Goal: Navigation & Orientation: Find specific page/section

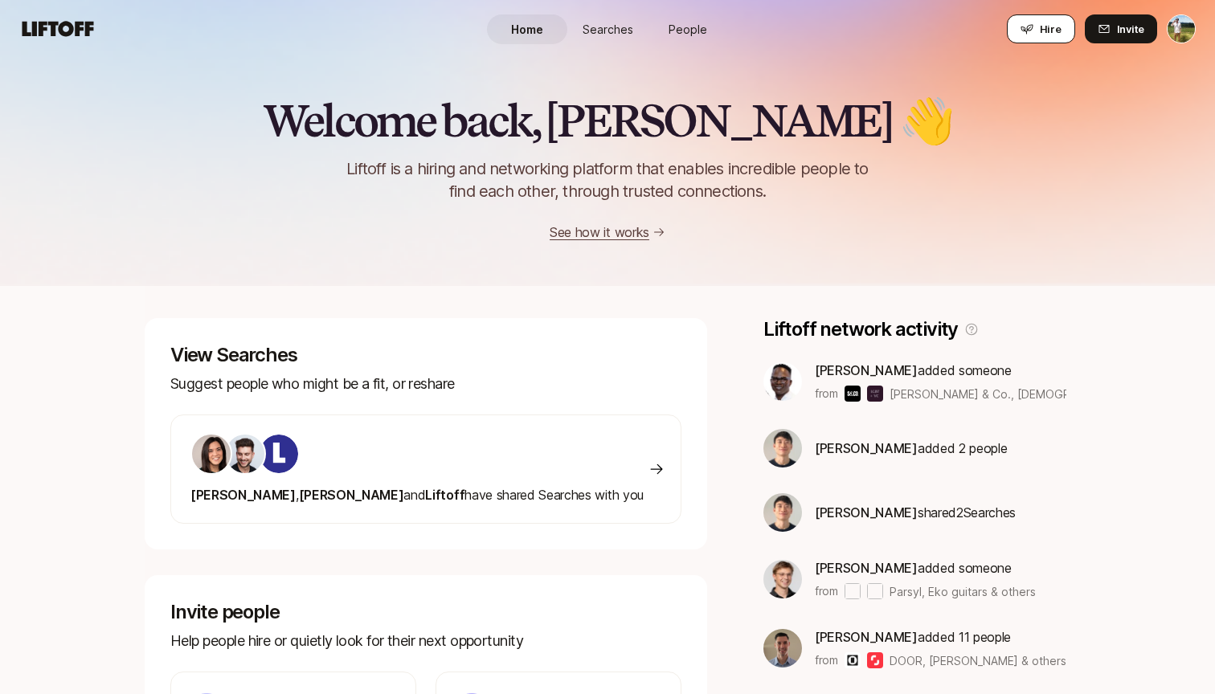
click at [1034, 27] on icon at bounding box center [1027, 29] width 13 height 13
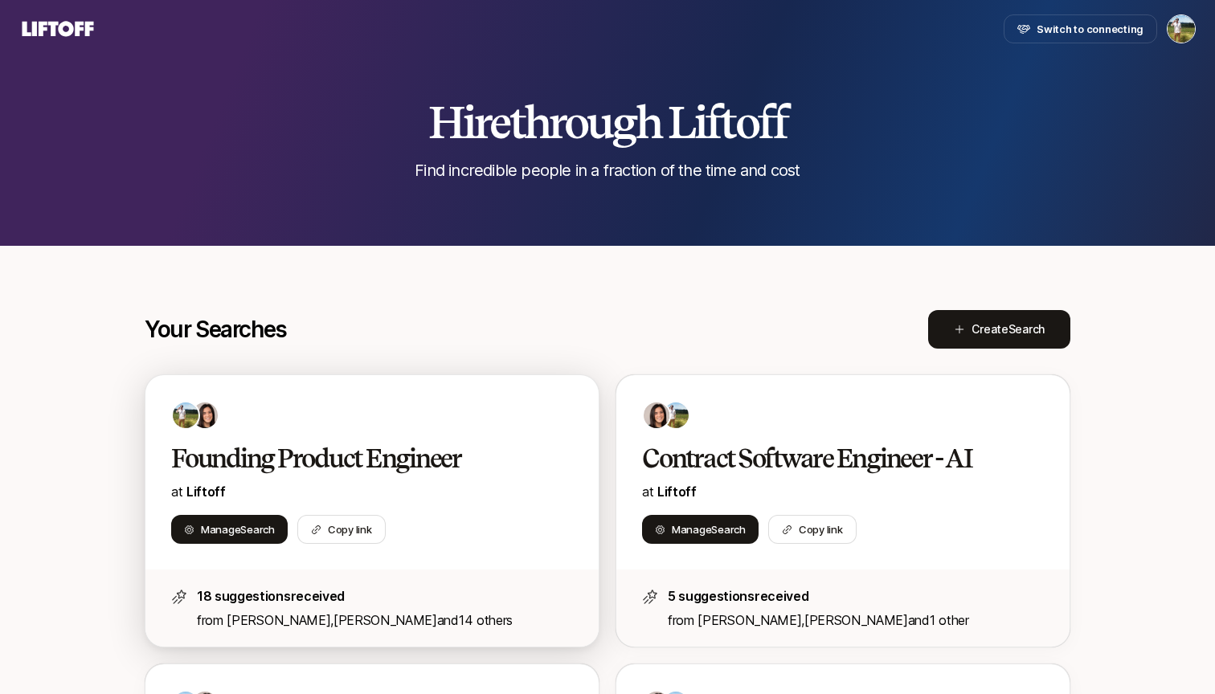
click at [449, 464] on h2 "Founding Product Engineer" at bounding box center [355, 459] width 368 height 32
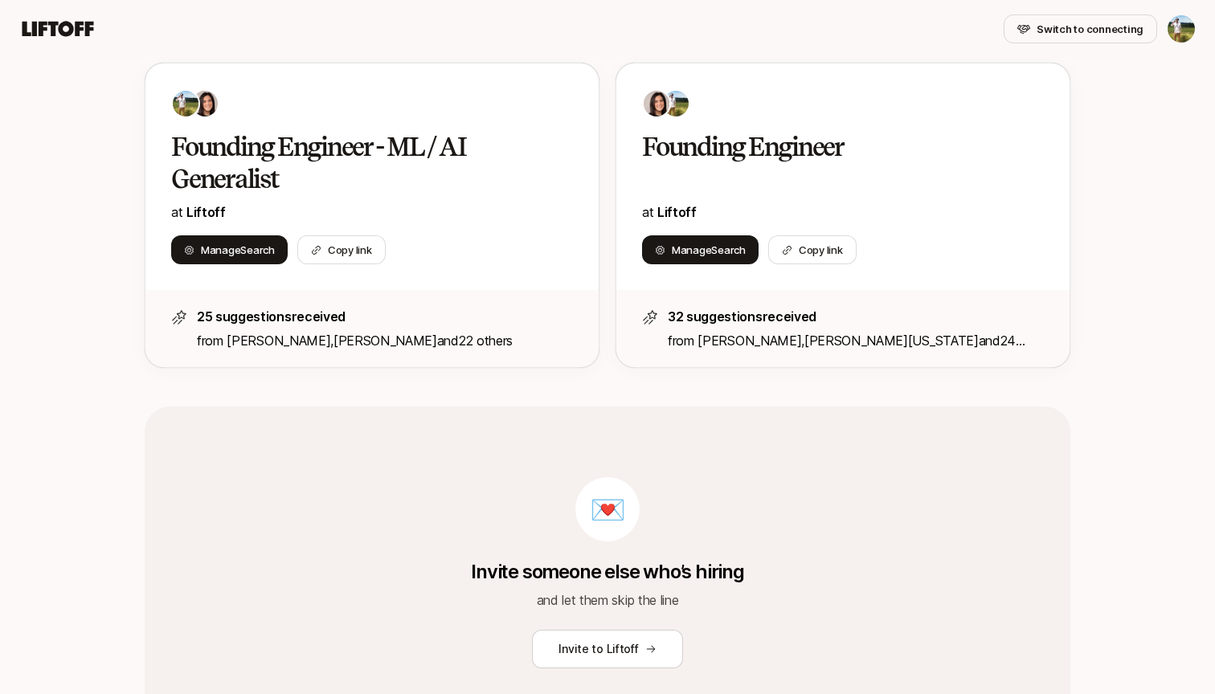
scroll to position [321, 0]
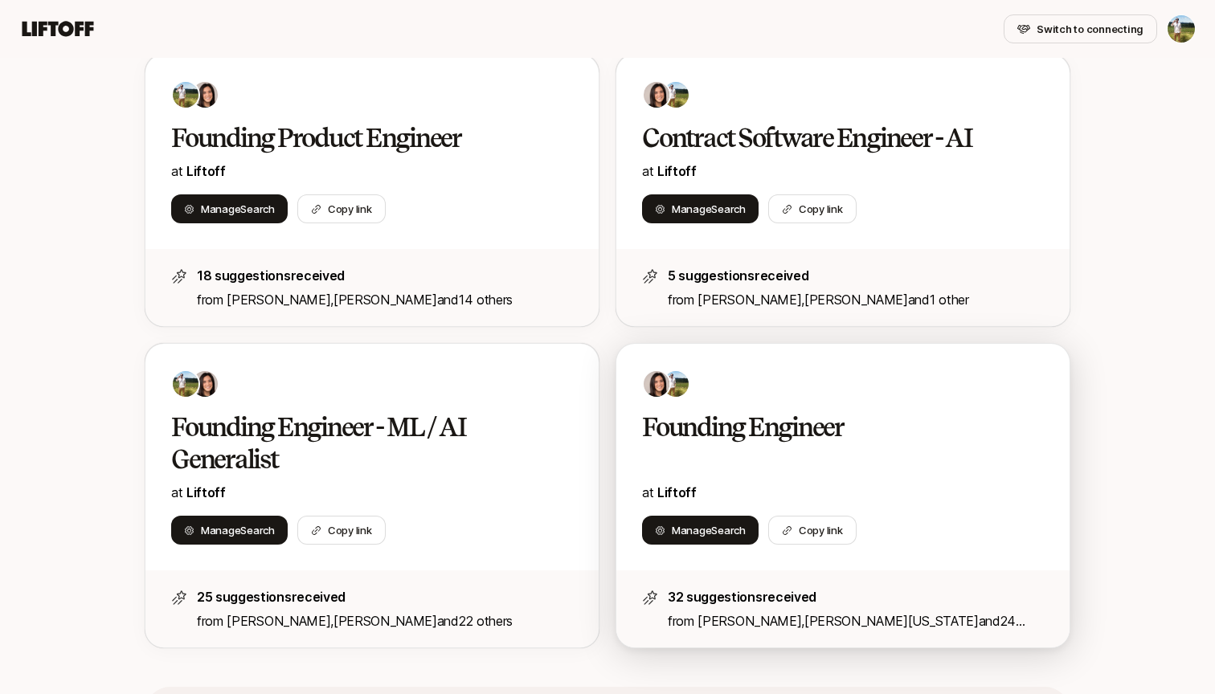
click at [788, 455] on div "Founding Engineer at Liftoff" at bounding box center [843, 458] width 402 height 92
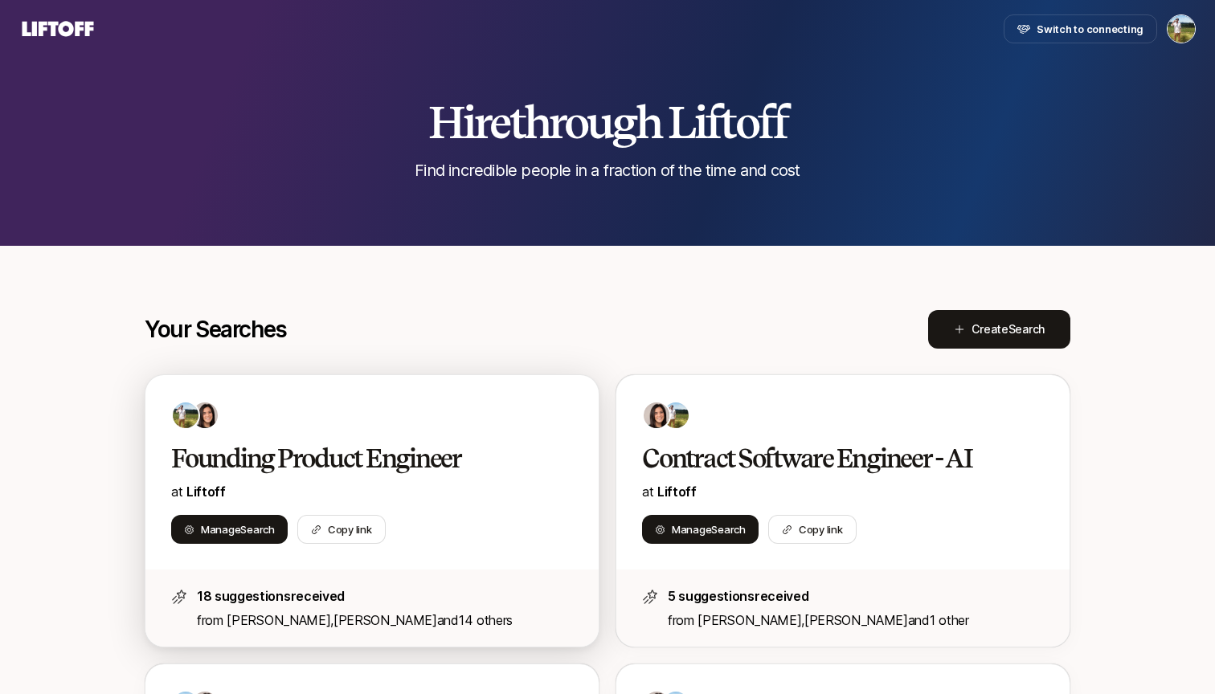
scroll to position [321, 0]
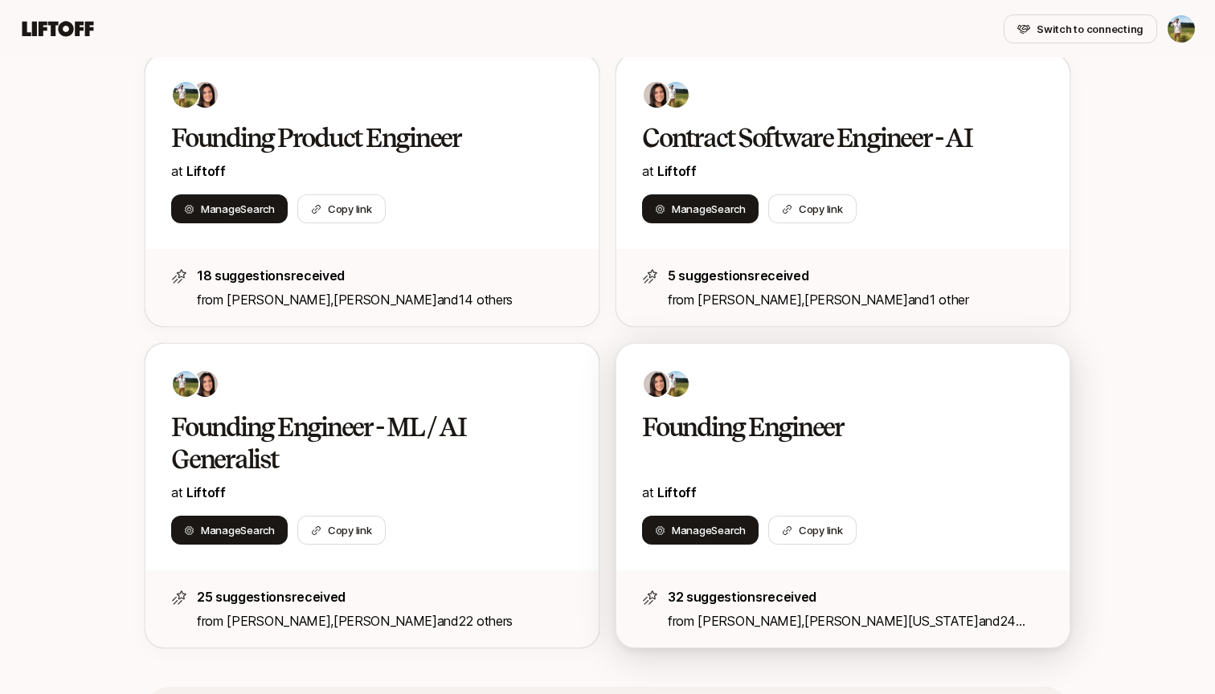
click at [641, 432] on div "Founding Engineer at Liftoff Manage Search Copy link" at bounding box center [843, 457] width 453 height 227
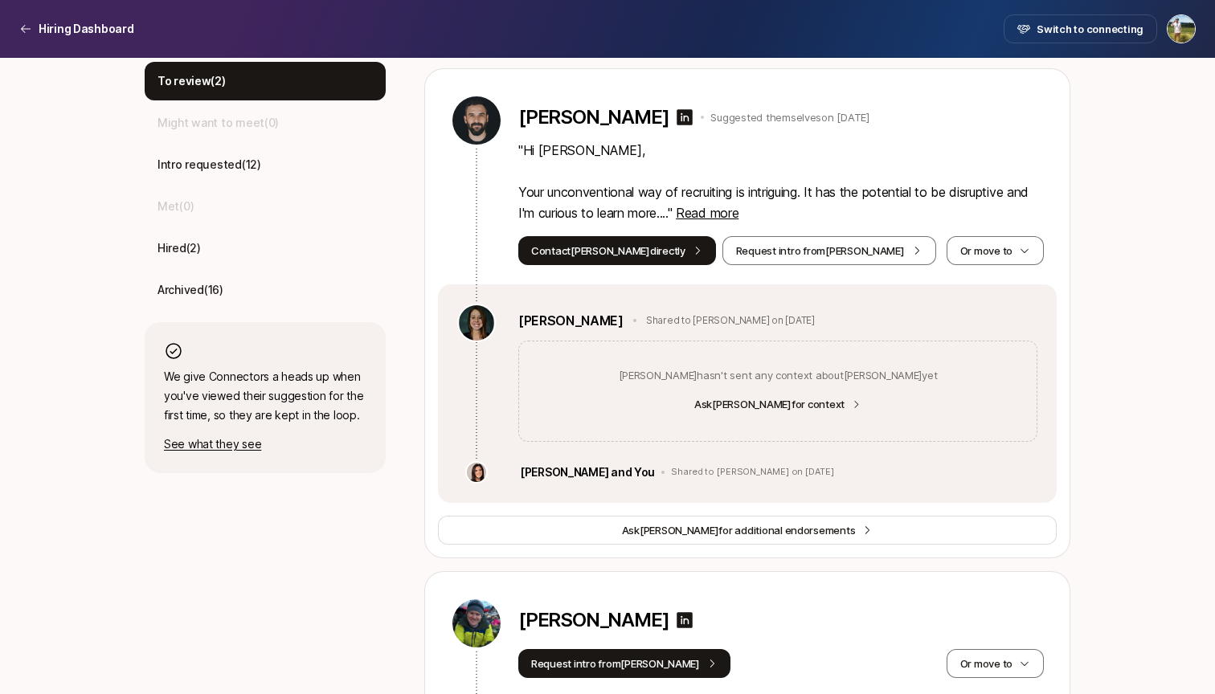
scroll to position [528, 0]
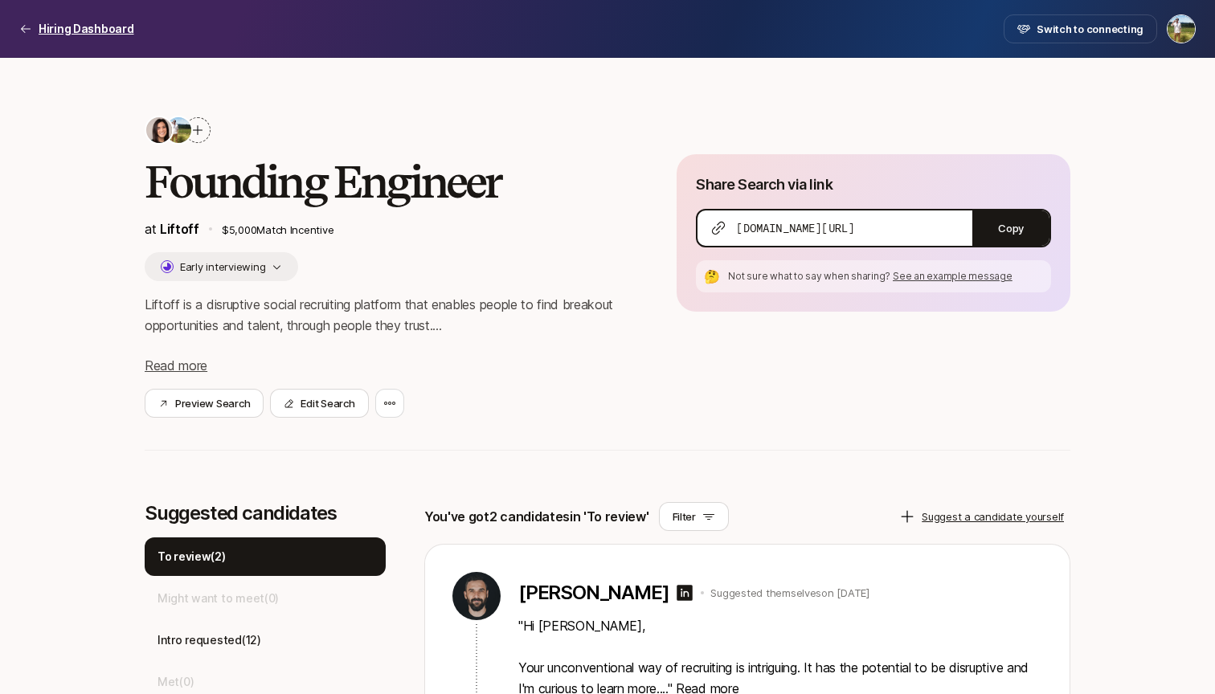
click at [64, 27] on p "Hiring Dashboard" at bounding box center [87, 28] width 96 height 19
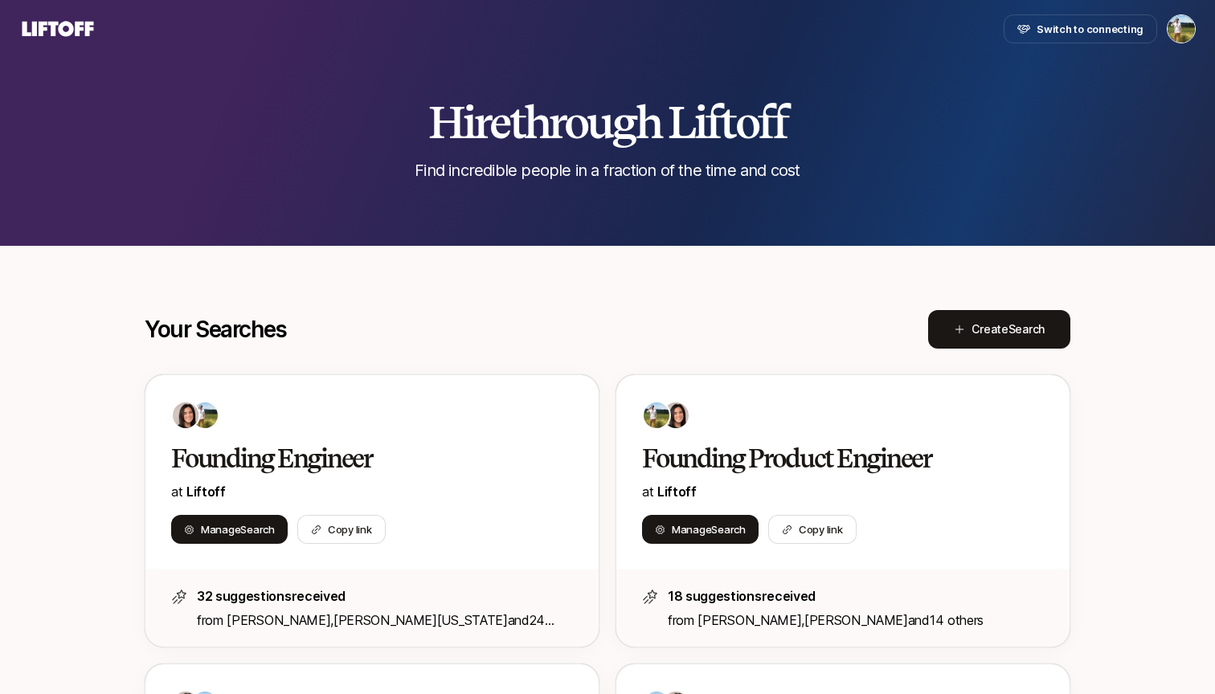
click at [92, 28] on icon at bounding box center [59, 28] width 72 height 15
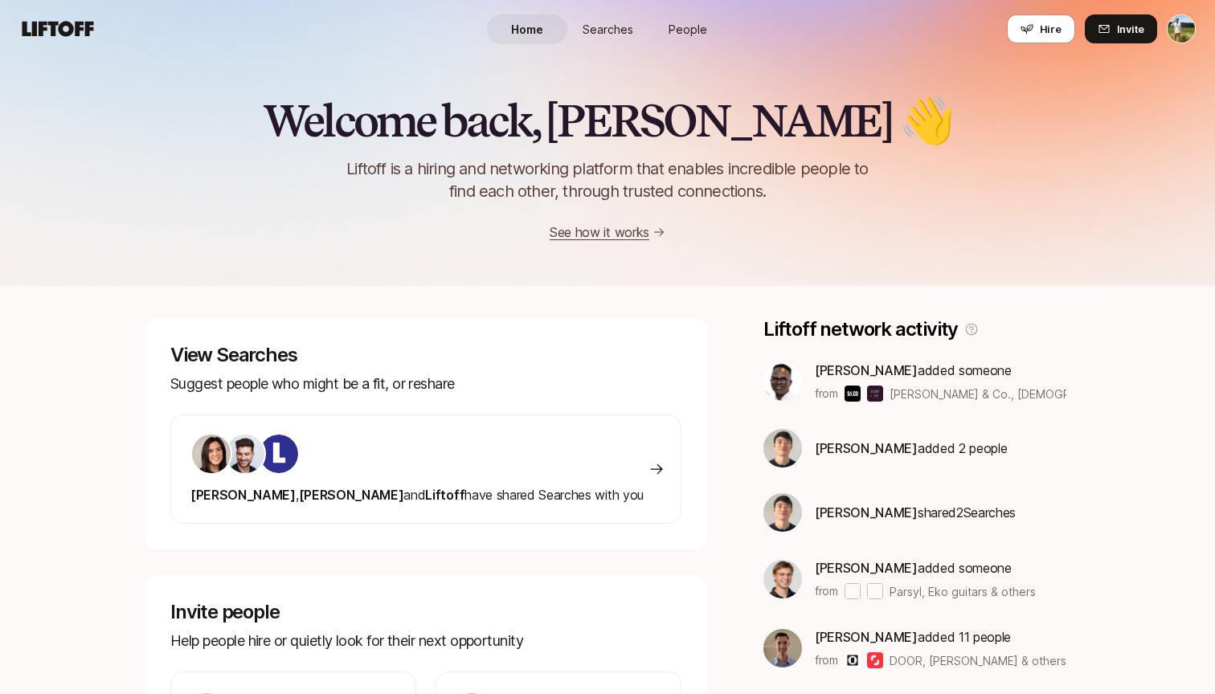
click at [611, 37] on span "Searches" at bounding box center [608, 29] width 51 height 17
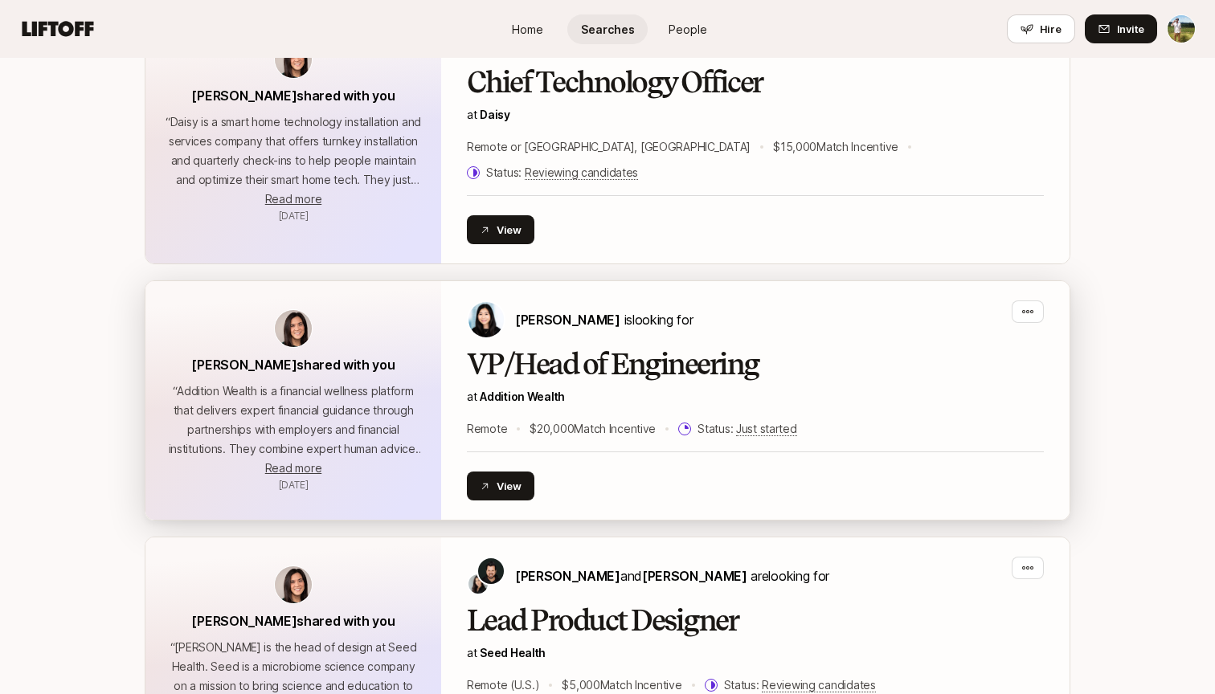
scroll to position [314, 0]
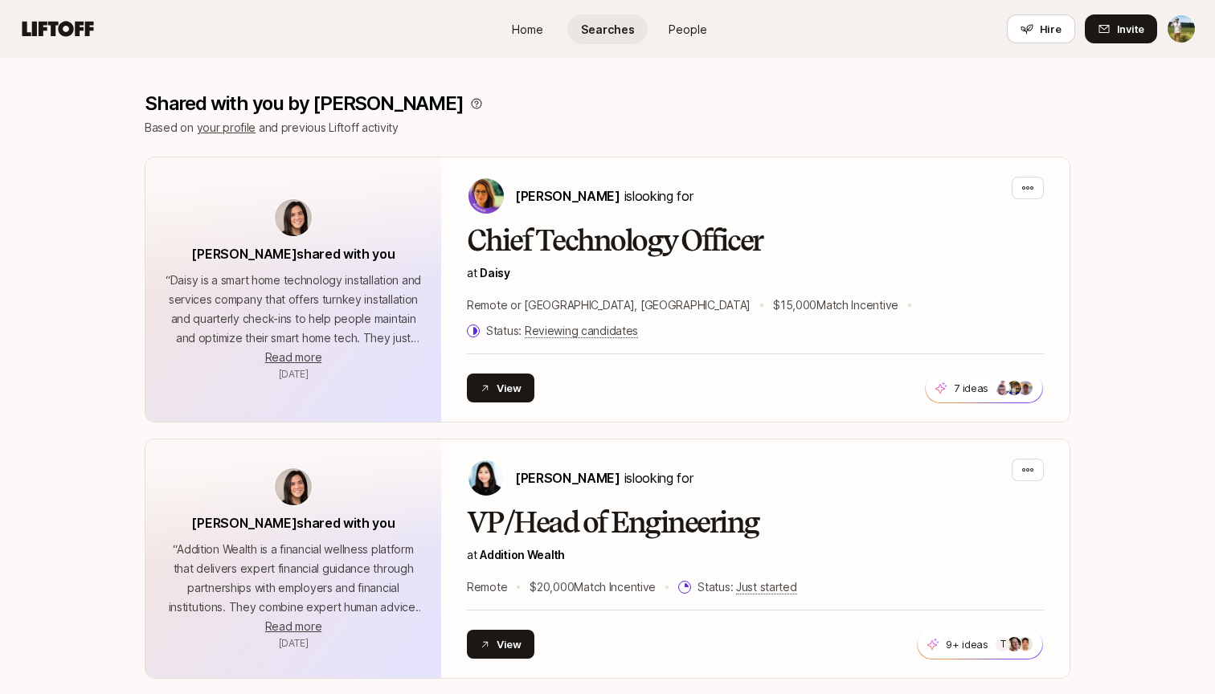
click at [693, 24] on span "People" at bounding box center [688, 29] width 39 height 17
